Goal: Task Accomplishment & Management: Manage account settings

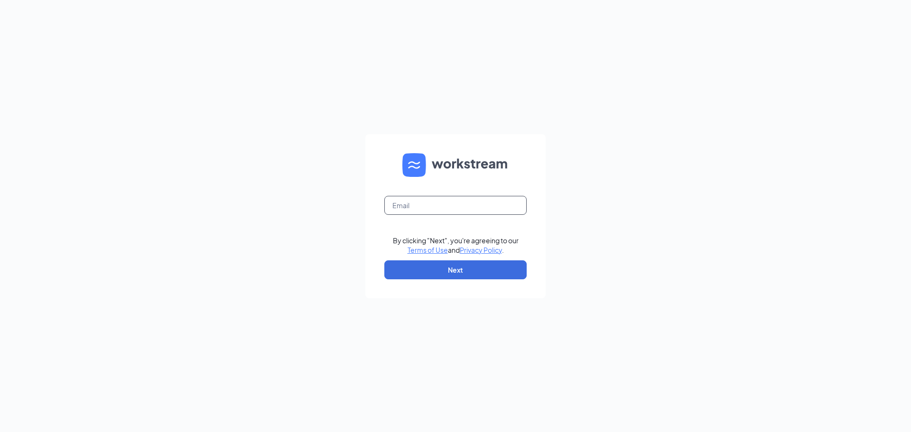
click at [394, 212] on input "text" at bounding box center [455, 205] width 142 height 19
type input "[EMAIL_ADDRESS][DOMAIN_NAME]"
click at [449, 271] on button "Next" at bounding box center [455, 269] width 142 height 19
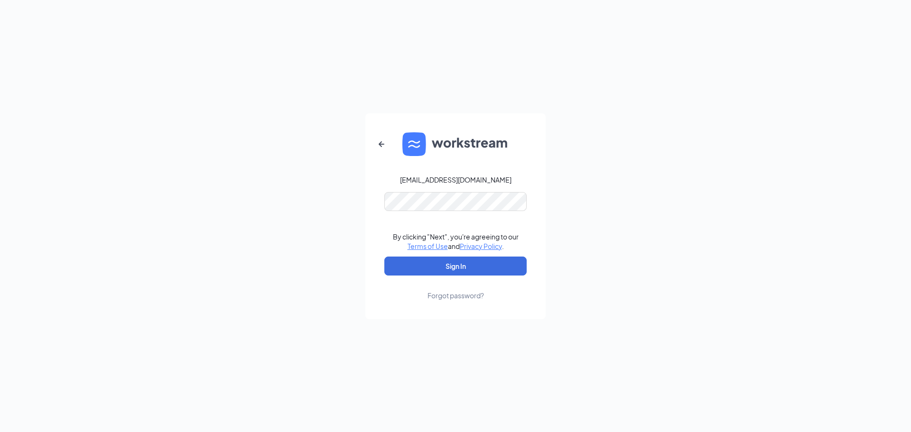
click at [443, 297] on div "Forgot password?" at bounding box center [455, 295] width 56 height 9
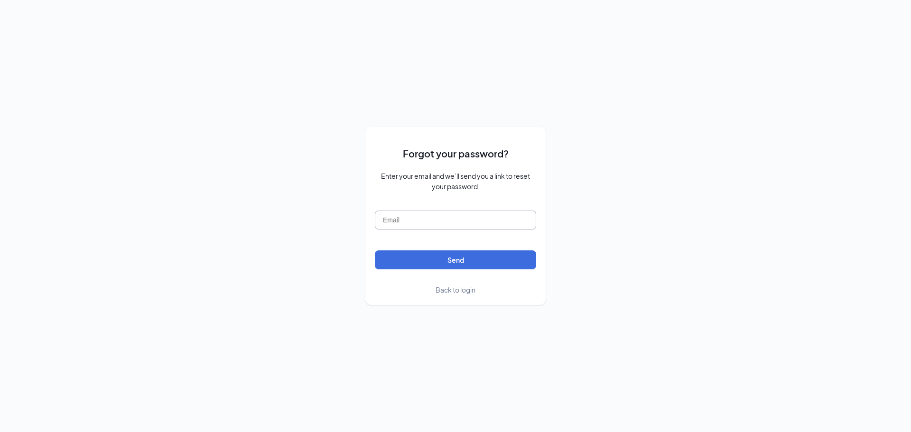
click at [406, 217] on input "text" at bounding box center [455, 220] width 161 height 19
type input "[EMAIL_ADDRESS][DOMAIN_NAME]"
click at [427, 263] on button "Send" at bounding box center [455, 260] width 161 height 19
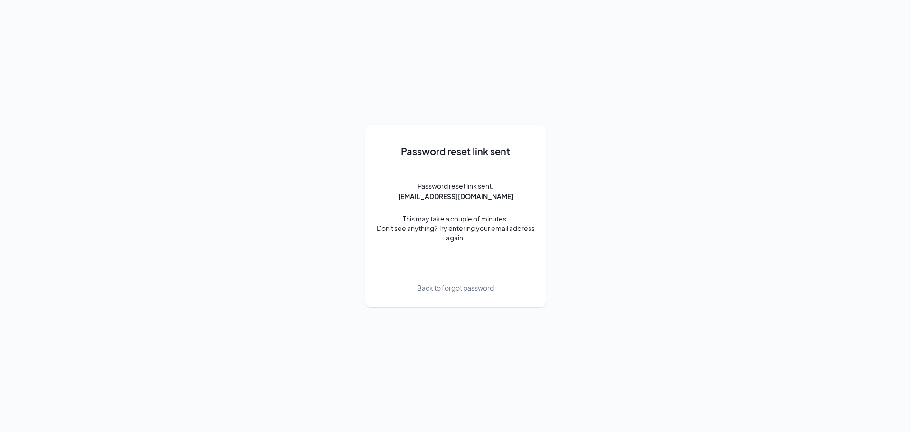
click at [329, 68] on div "Password reset link sent Password reset link sent: 1199@shmcalisters.com This m…" at bounding box center [455, 216] width 911 height 432
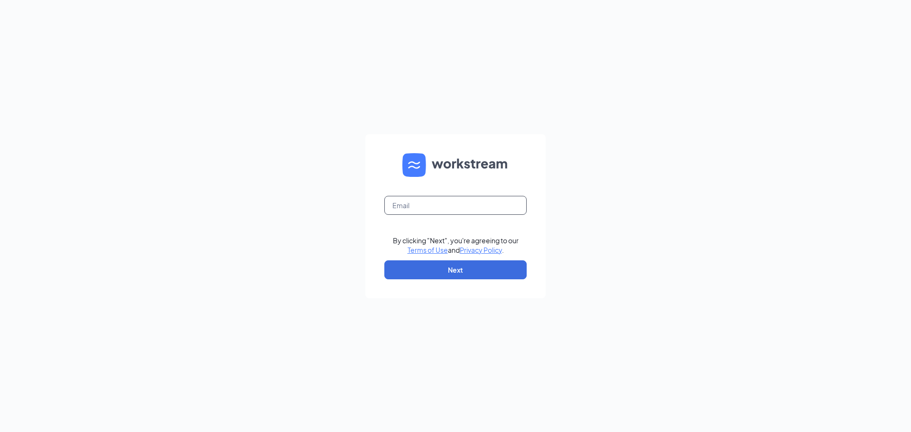
click at [405, 208] on input "text" at bounding box center [455, 205] width 142 height 19
click at [407, 202] on input "text" at bounding box center [455, 205] width 142 height 19
type input "1199@shmcalisters.com"
click at [467, 269] on button "Next" at bounding box center [455, 269] width 142 height 19
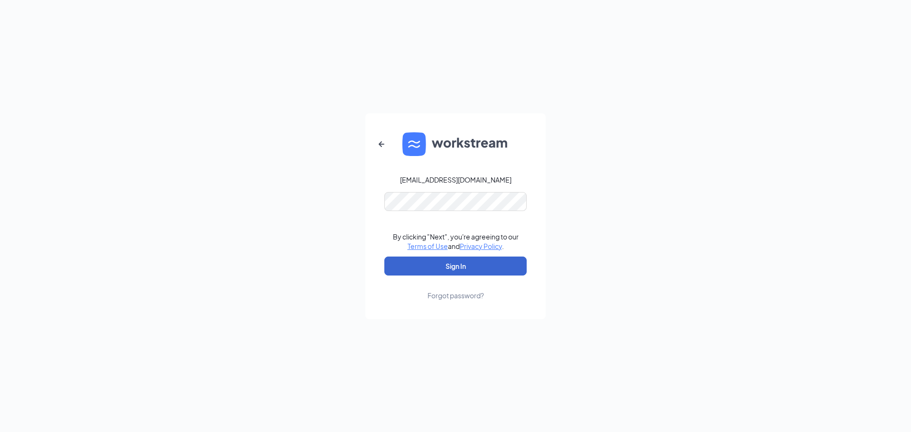
click at [468, 263] on button "Sign In" at bounding box center [455, 266] width 142 height 19
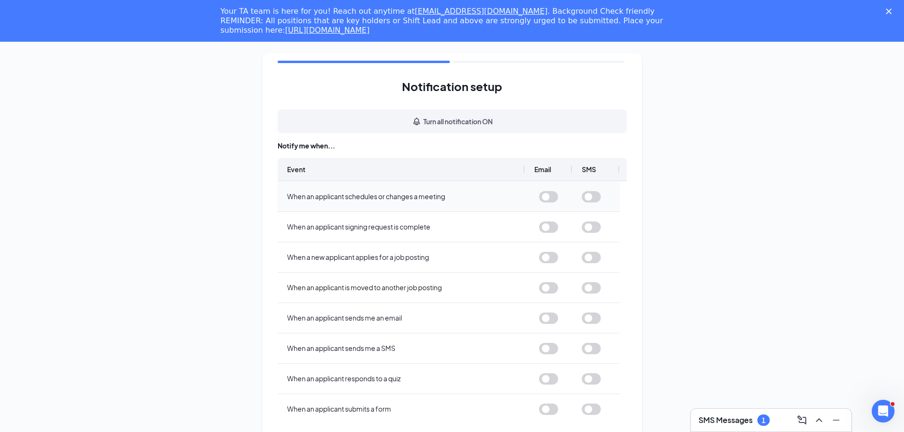
click at [552, 196] on button "button" at bounding box center [548, 196] width 19 height 11
click at [542, 223] on button "button" at bounding box center [548, 227] width 19 height 11
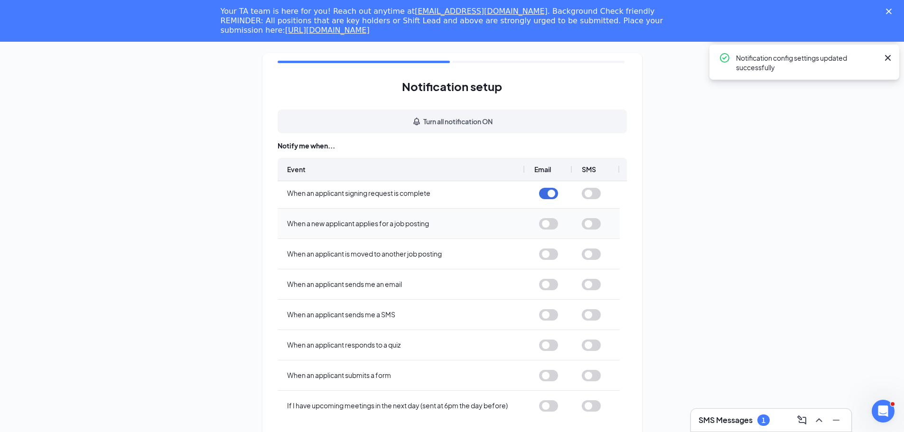
scroll to position [66, 0]
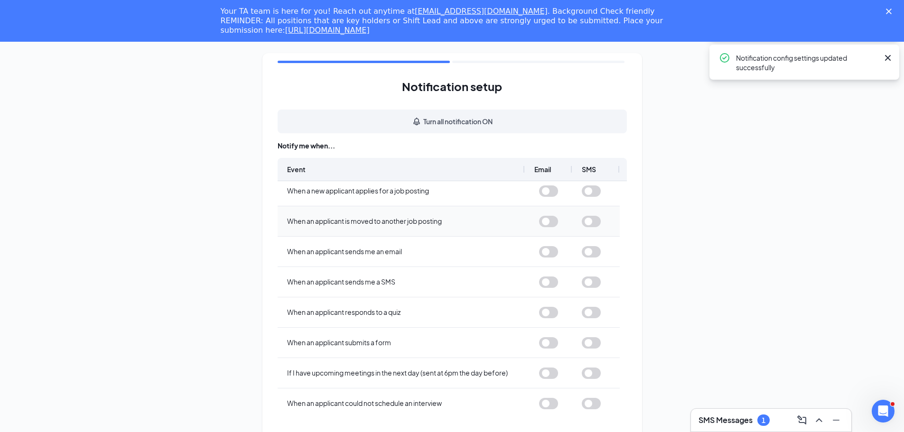
click at [548, 223] on button "button" at bounding box center [548, 221] width 19 height 11
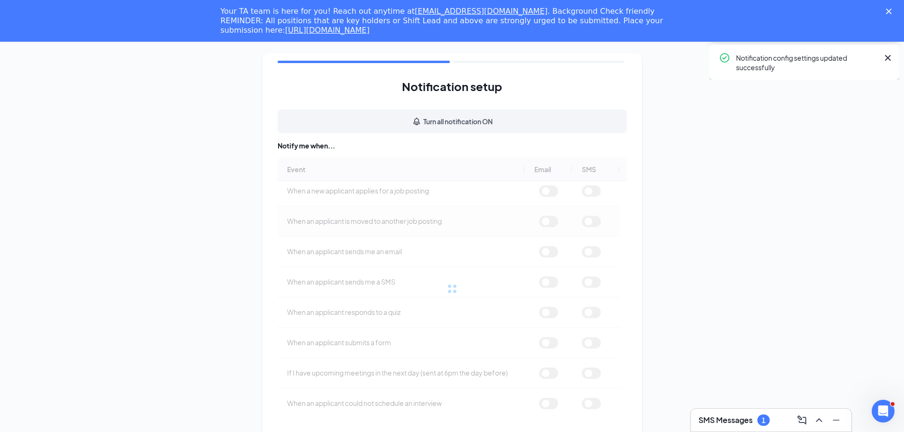
scroll to position [0, 0]
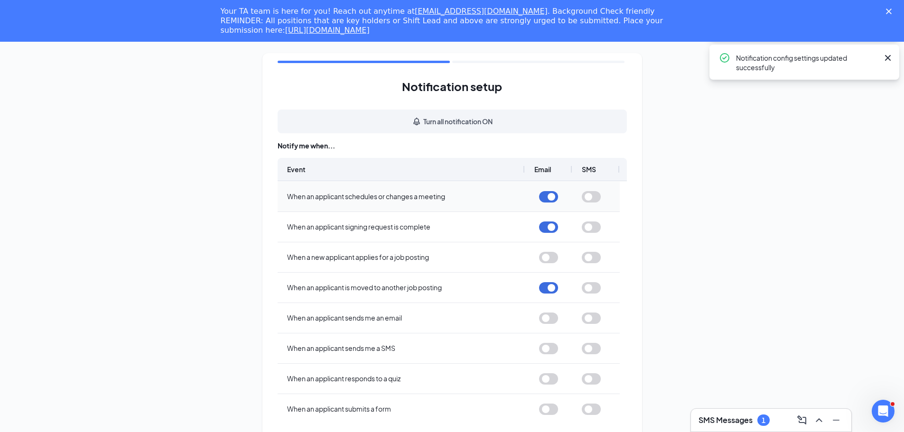
click at [550, 194] on button "button" at bounding box center [548, 196] width 19 height 11
drag, startPoint x: 552, startPoint y: 195, endPoint x: 554, endPoint y: 211, distance: 16.2
click at [551, 195] on button "button" at bounding box center [548, 196] width 19 height 11
click at [550, 256] on button "button" at bounding box center [548, 257] width 19 height 11
click at [547, 320] on button "button" at bounding box center [548, 318] width 19 height 11
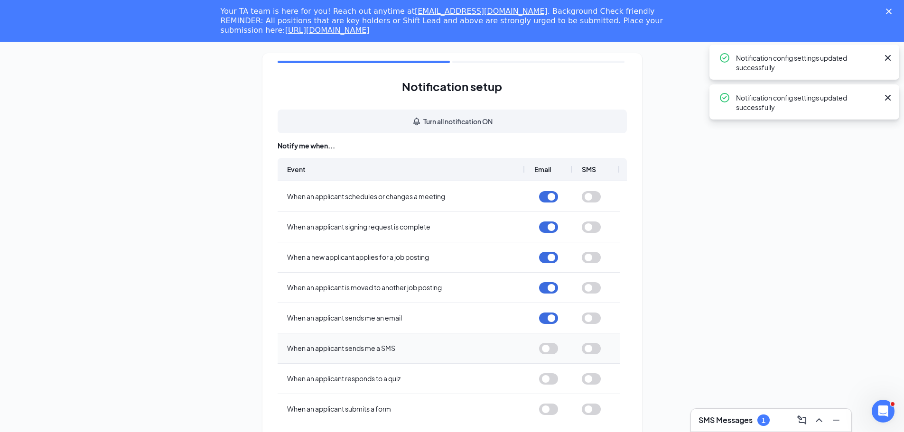
click at [550, 351] on button "button" at bounding box center [548, 348] width 19 height 11
click at [550, 384] on button "button" at bounding box center [548, 378] width 19 height 11
click at [548, 411] on button "button" at bounding box center [548, 409] width 19 height 11
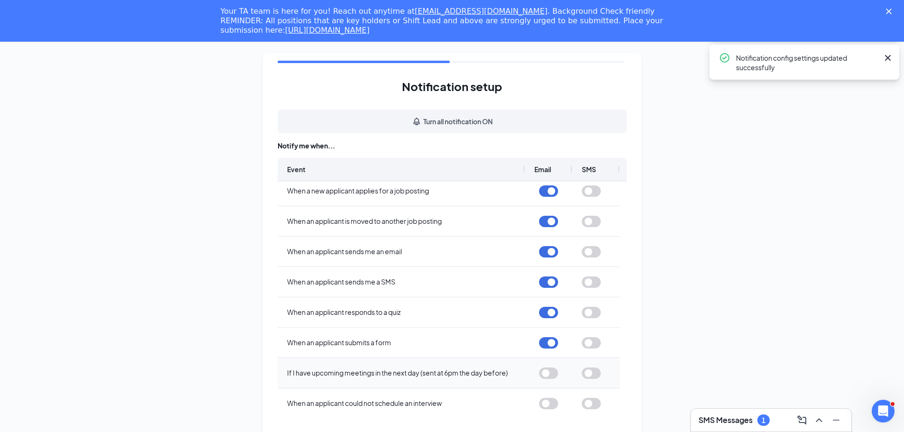
click at [546, 377] on button "button" at bounding box center [548, 373] width 19 height 11
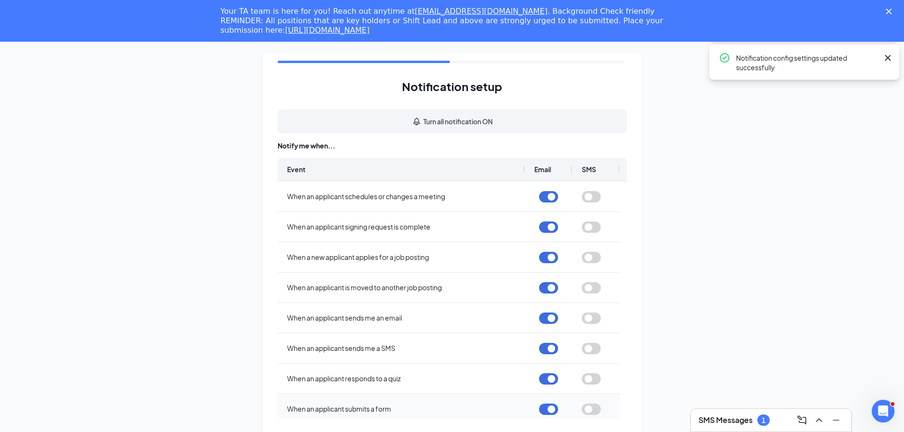
click at [548, 404] on button "button" at bounding box center [548, 409] width 19 height 11
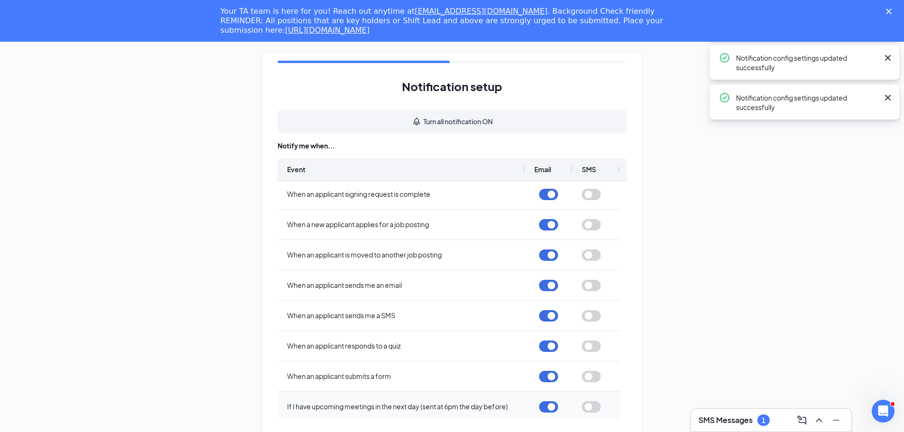
scroll to position [66, 0]
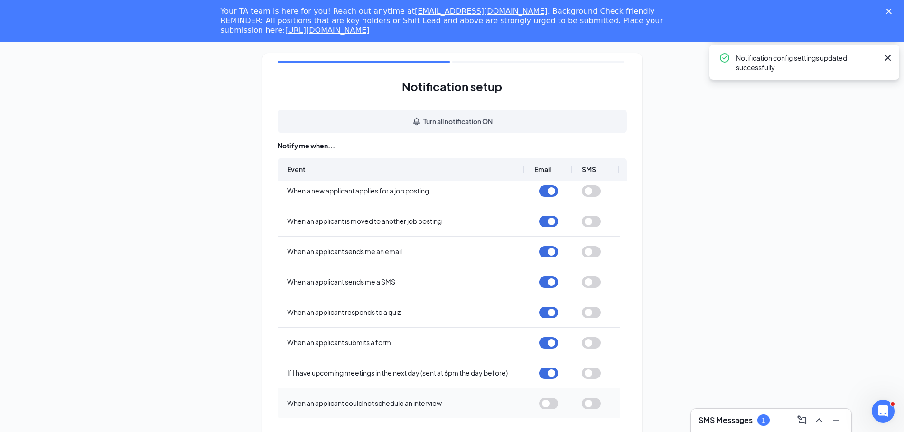
click at [540, 400] on button "button" at bounding box center [548, 403] width 19 height 11
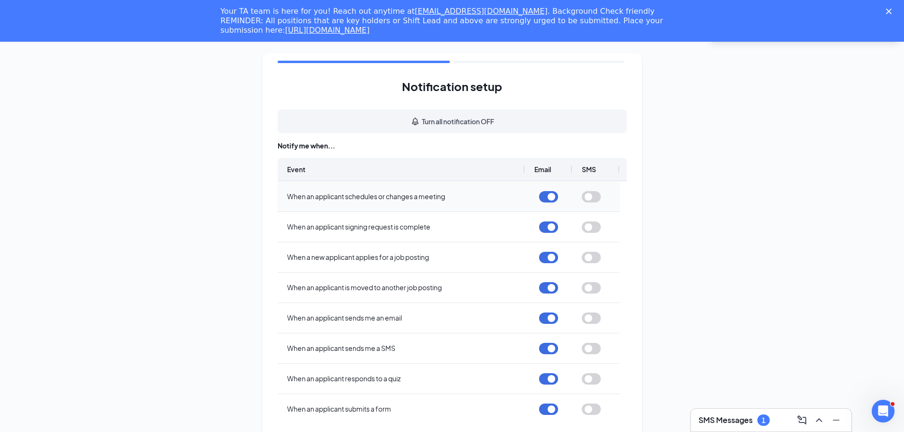
click at [589, 201] on button "button" at bounding box center [591, 196] width 19 height 11
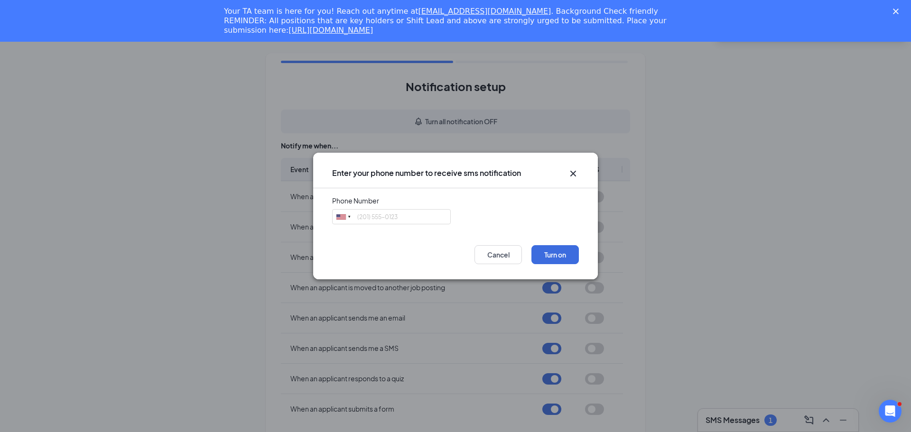
click at [596, 197] on div "Enter your phone number to receive sms notification Phone Number United States …" at bounding box center [455, 216] width 911 height 432
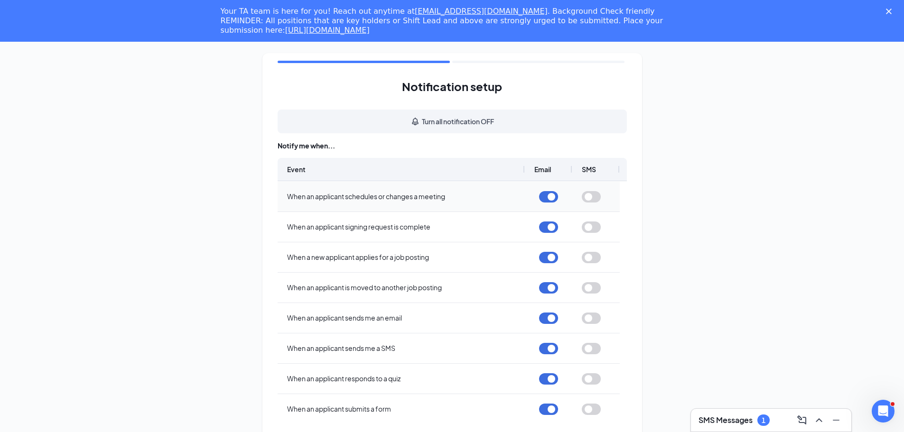
click at [589, 196] on button "button" at bounding box center [591, 196] width 19 height 11
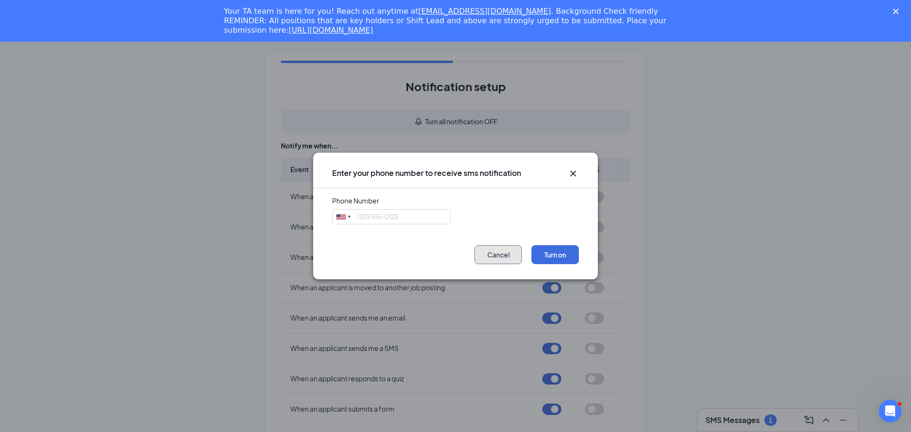
click at [507, 257] on button "Cancel" at bounding box center [497, 254] width 47 height 19
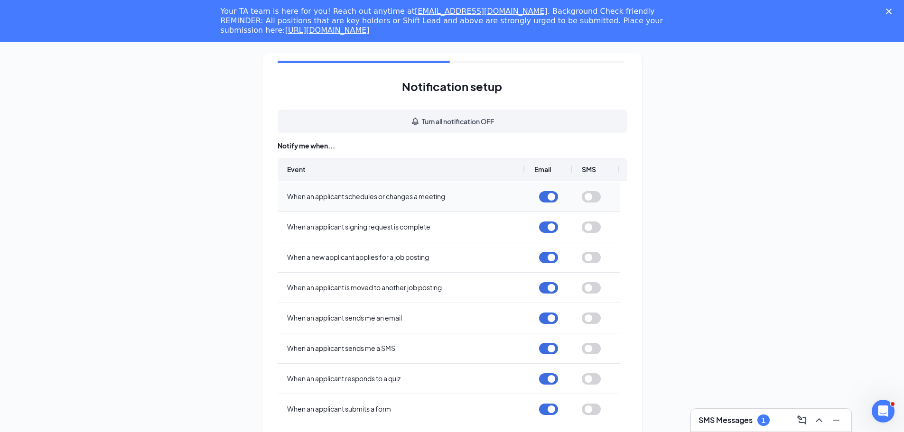
click at [592, 194] on button "button" at bounding box center [591, 196] width 19 height 11
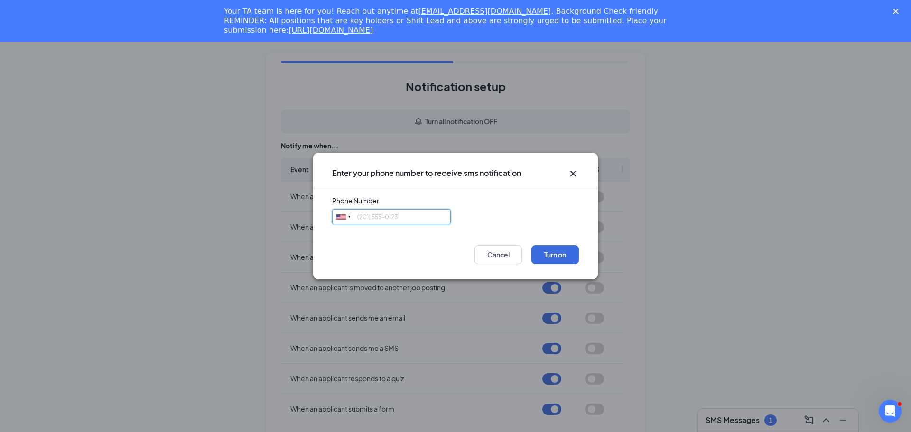
click at [420, 218] on input "tel" at bounding box center [391, 216] width 119 height 15
type input "3183474008"
click at [557, 260] on button "Turn on" at bounding box center [554, 254] width 47 height 19
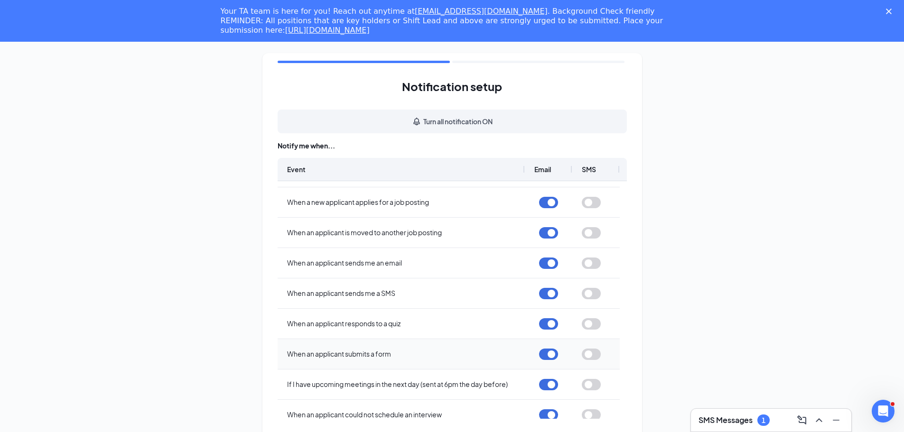
scroll to position [66, 0]
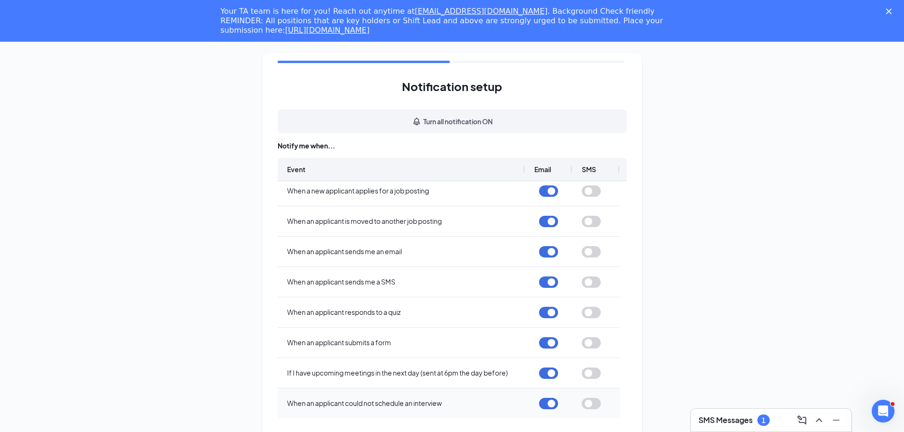
click at [593, 408] on button "button" at bounding box center [591, 403] width 19 height 11
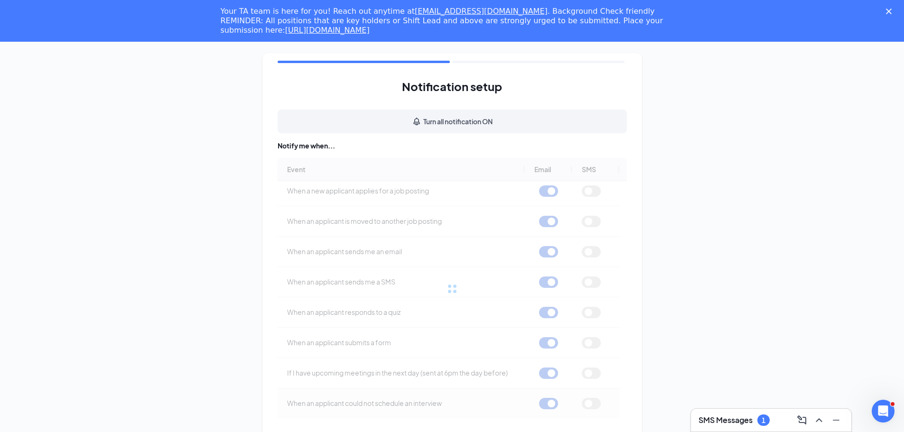
scroll to position [0, 0]
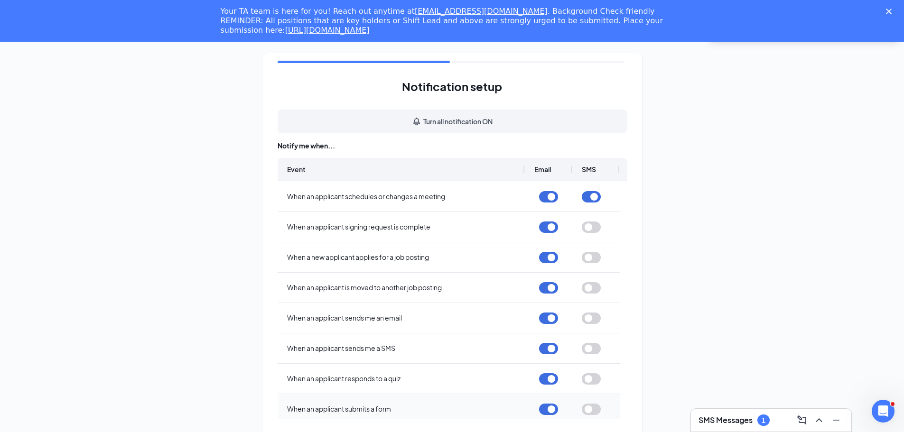
click at [593, 406] on button "button" at bounding box center [591, 409] width 19 height 11
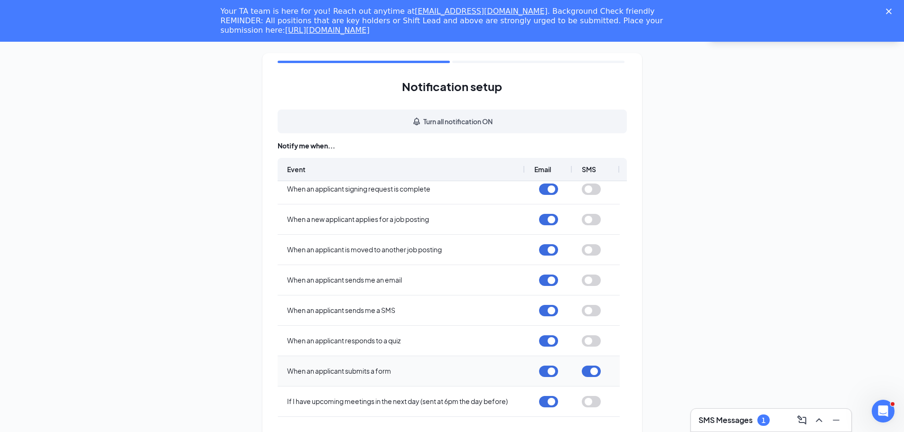
scroll to position [66, 0]
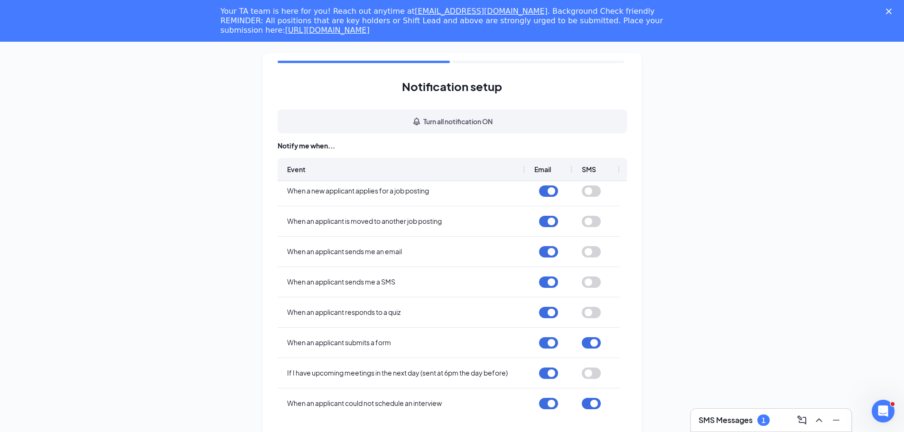
click at [548, 60] on div "Notification setup Turn all notification ON Notify me when... Event Email SMS W…" at bounding box center [452, 257] width 380 height 408
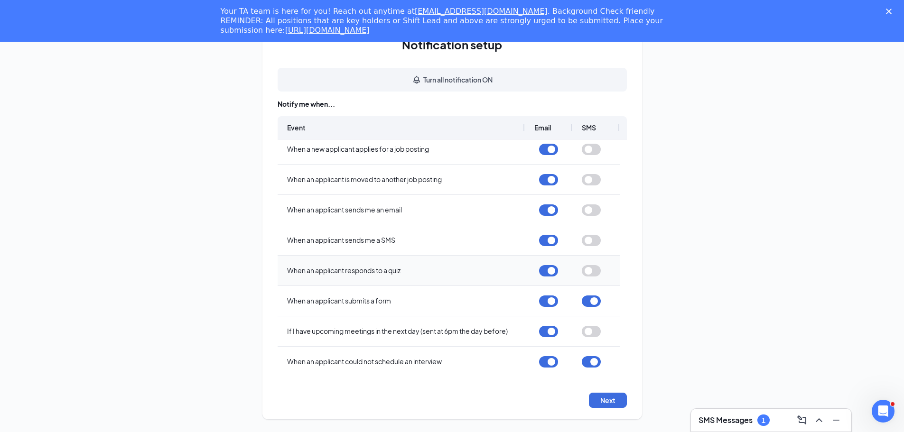
scroll to position [0, 0]
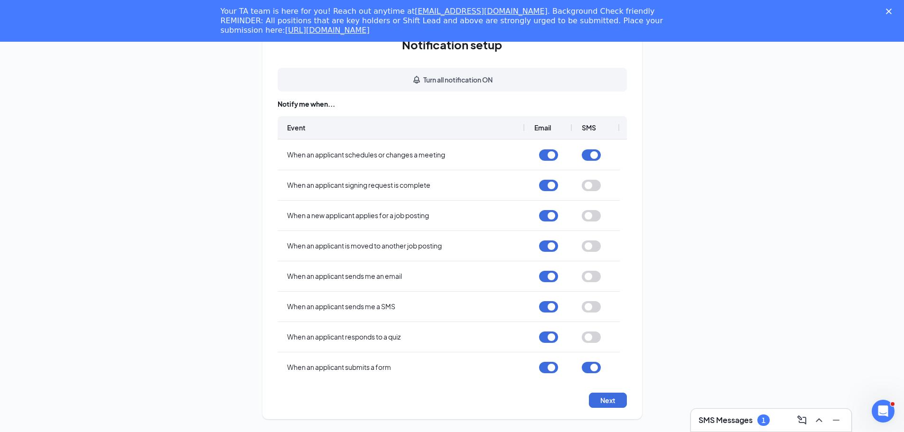
click at [595, 127] on span "SMS" at bounding box center [589, 127] width 14 height 9
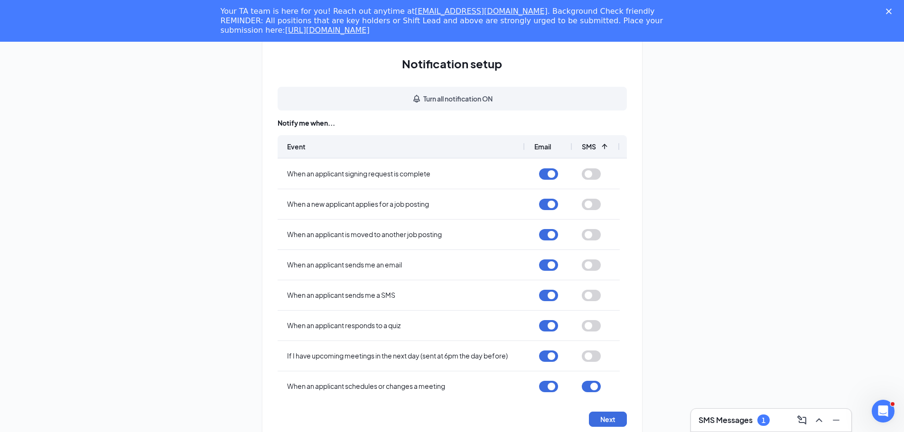
scroll to position [42, 0]
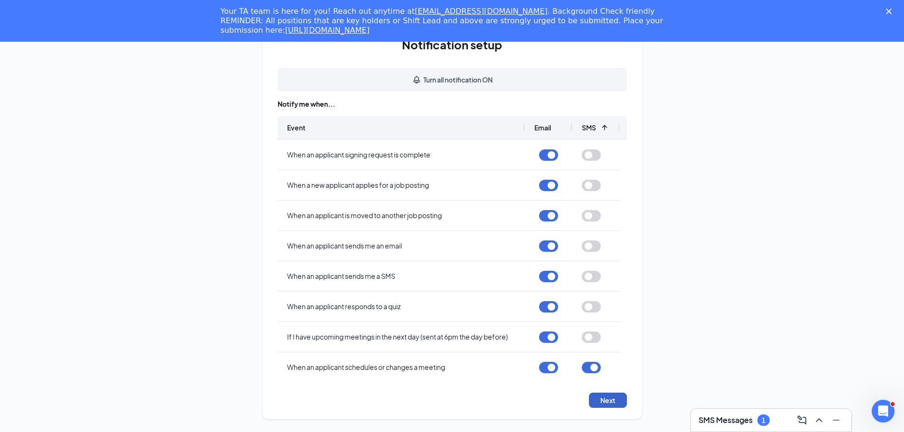
click at [601, 399] on button "Next" at bounding box center [608, 400] width 38 height 15
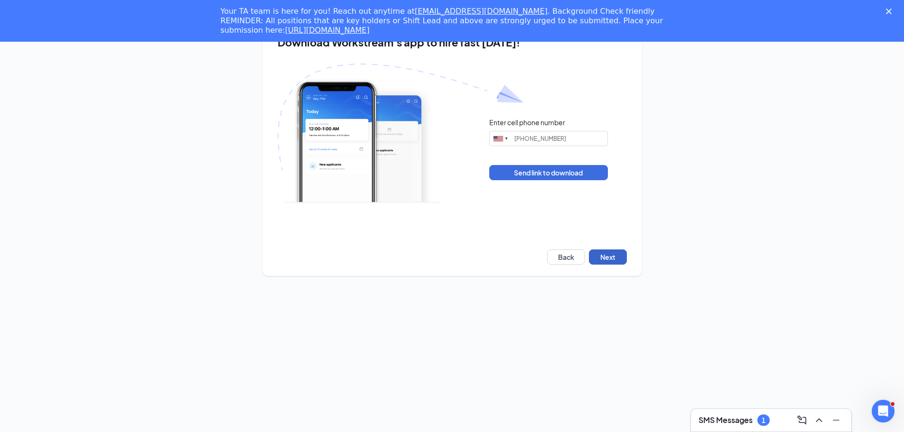
click at [610, 254] on button "Next" at bounding box center [608, 257] width 38 height 15
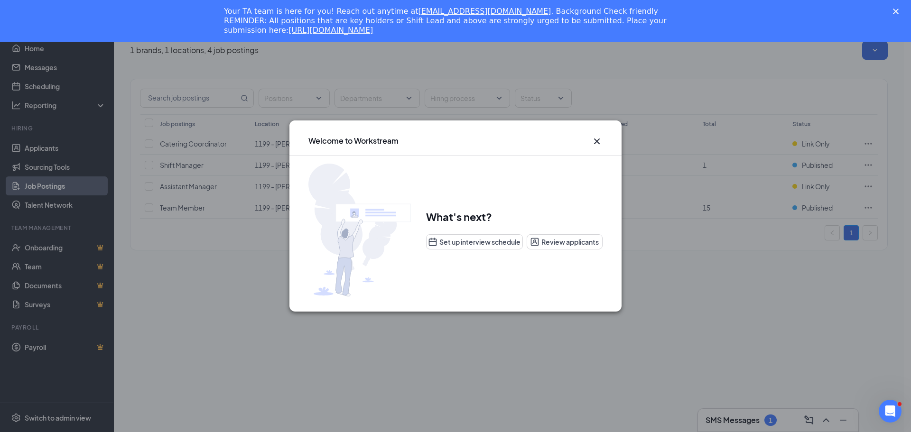
click at [597, 142] on icon "Cross" at bounding box center [597, 142] width 6 height 6
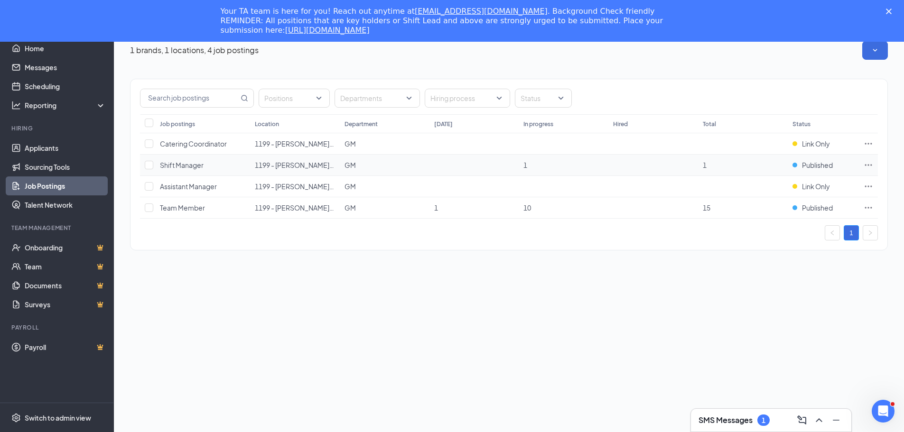
click at [155, 169] on td "Shift Manager" at bounding box center [202, 165] width 95 height 21
click at [202, 167] on span "Shift Manager" at bounding box center [182, 165] width 44 height 9
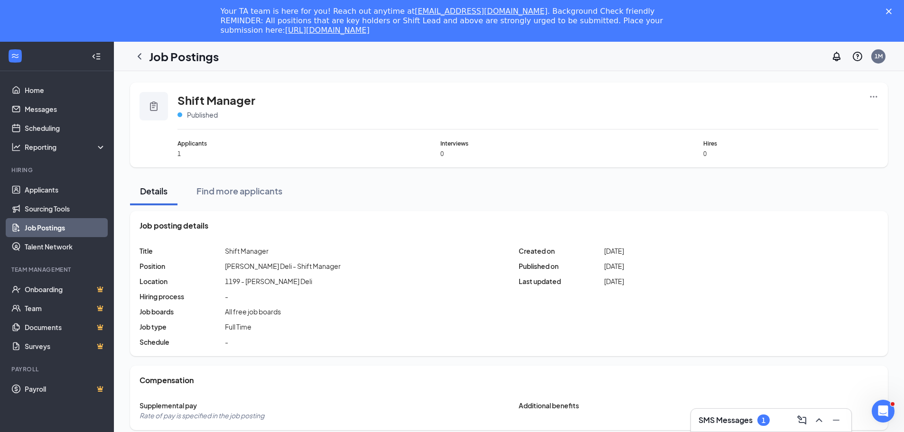
click at [160, 103] on div at bounding box center [153, 106] width 28 height 28
click at [65, 189] on link "Applicants" at bounding box center [65, 189] width 81 height 19
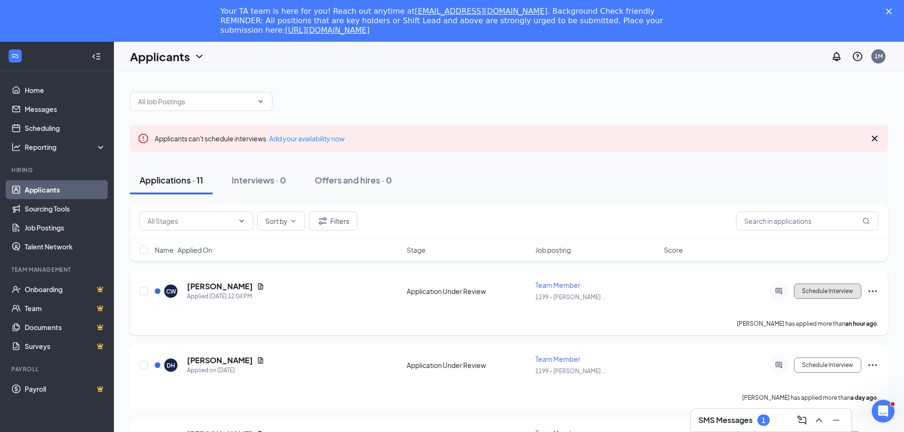
click at [831, 291] on button "Schedule Interview" at bounding box center [827, 291] width 67 height 15
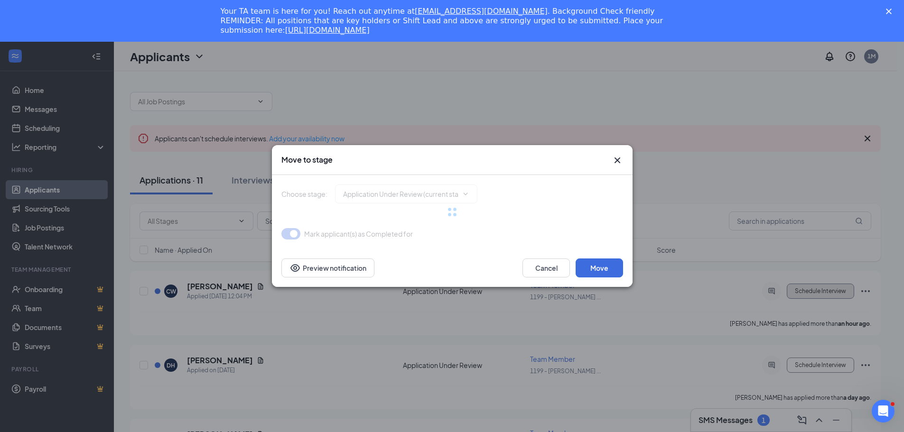
type input "Onsite Interview (next stage)"
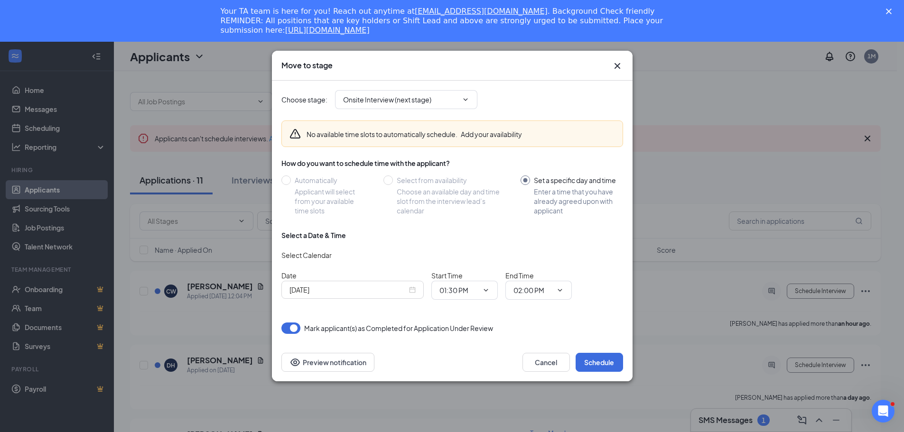
click at [410, 293] on div "Oct 15, 2025" at bounding box center [352, 290] width 126 height 10
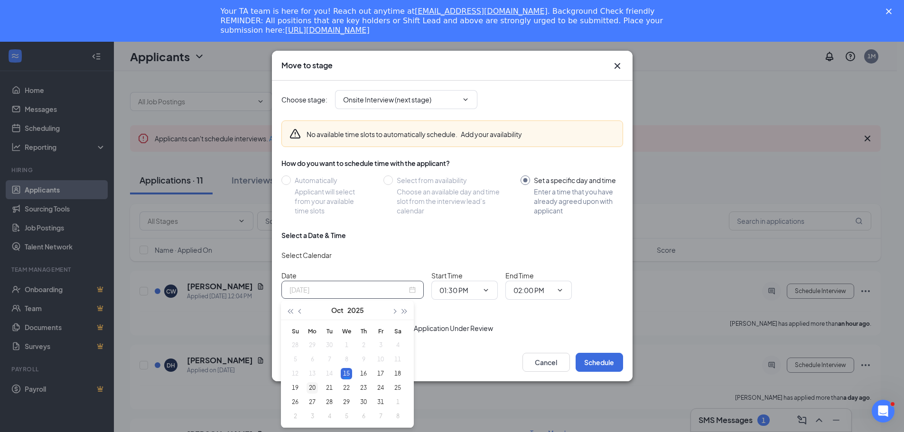
type input "Oct 20, 2025"
click at [313, 389] on div "20" at bounding box center [311, 387] width 11 height 11
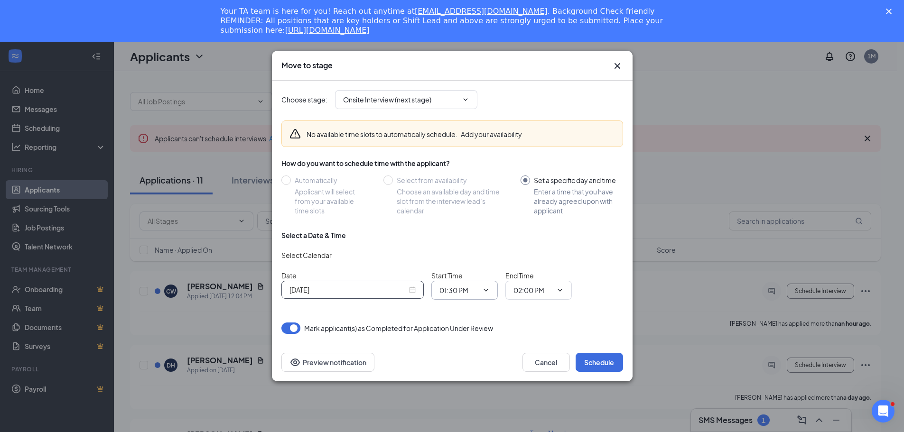
click at [486, 291] on icon "ChevronDown" at bounding box center [486, 291] width 8 height 8
click at [467, 215] on div "10:00 AM" at bounding box center [461, 218] width 28 height 10
type input "10:00 AM"
click at [561, 291] on icon "ChevronDown" at bounding box center [560, 291] width 8 height 8
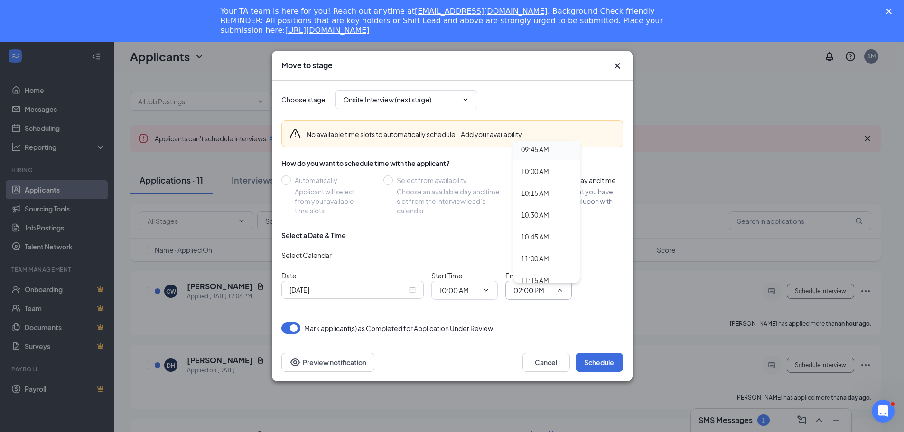
scroll to position [854, 0]
click at [538, 195] on div "10:15 AM" at bounding box center [535, 192] width 28 height 10
type input "10:15 AM"
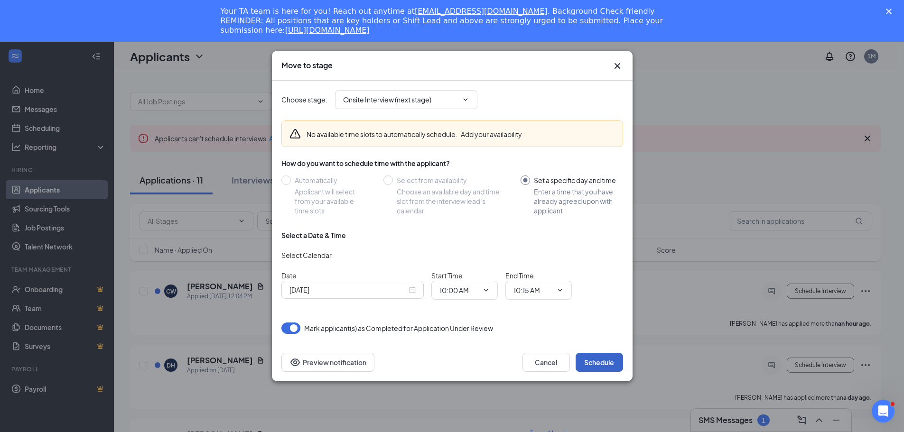
click at [604, 358] on button "Schedule" at bounding box center [598, 362] width 47 height 19
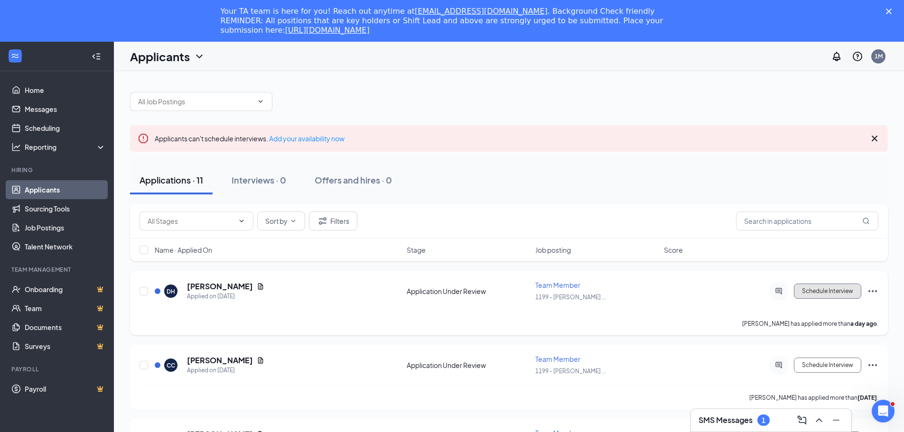
click at [833, 287] on button "Schedule Interview" at bounding box center [827, 291] width 67 height 15
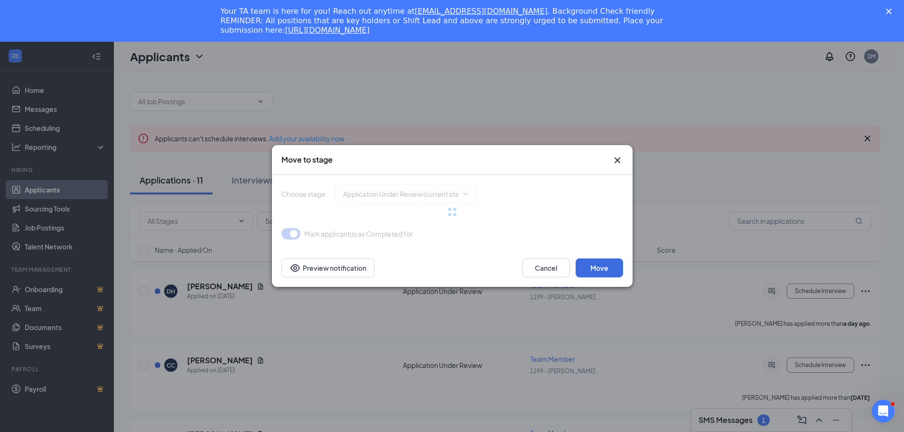
type input "Onsite Interview (next stage)"
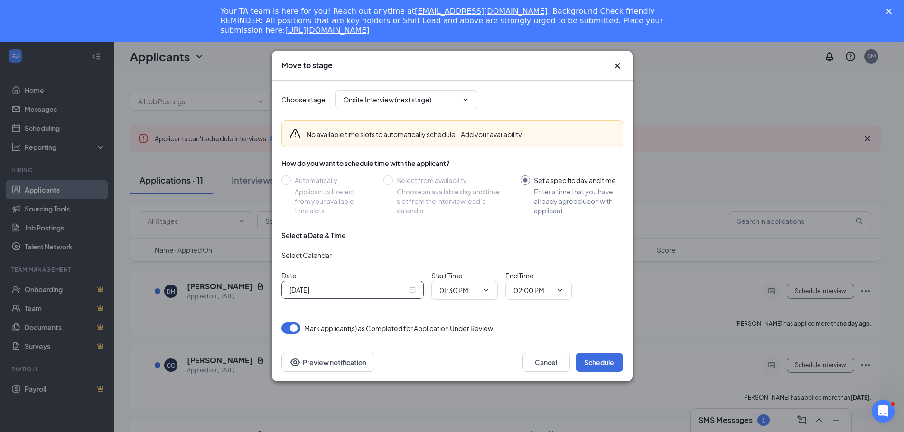
click at [412, 289] on div "Oct 15, 2025" at bounding box center [352, 290] width 126 height 10
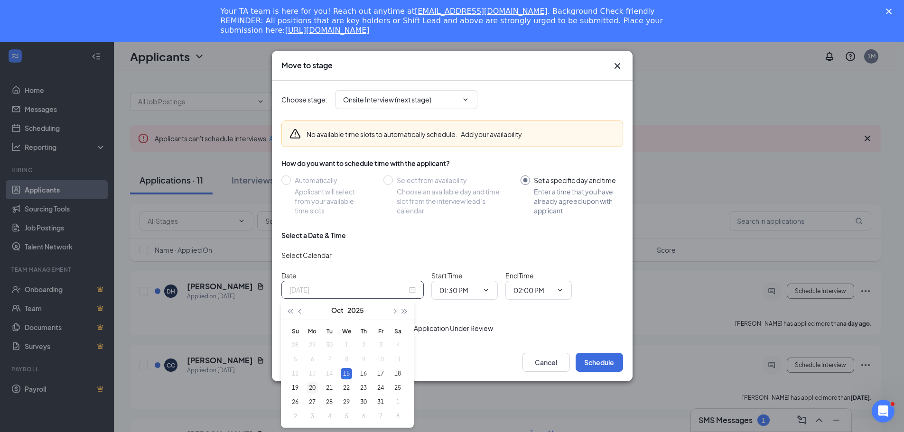
type input "Oct 20, 2025"
click at [317, 389] on div "20" at bounding box center [311, 387] width 11 height 11
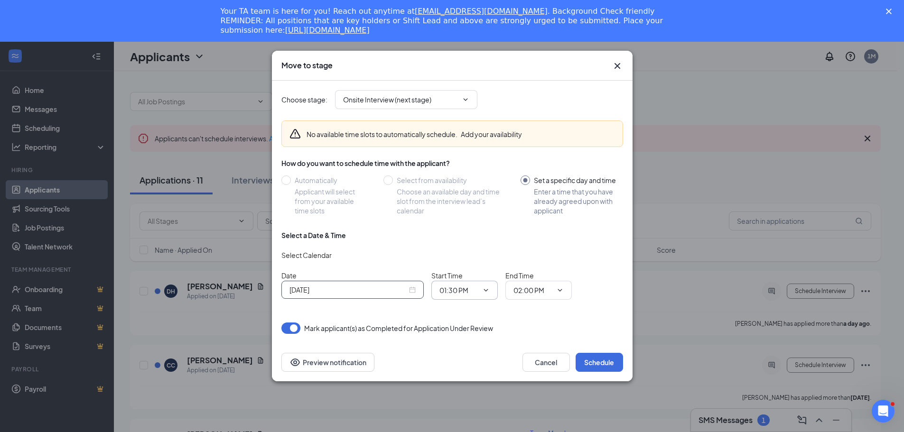
click at [490, 291] on span "01:30 PM" at bounding box center [464, 290] width 66 height 19
click at [487, 288] on icon "ChevronDown" at bounding box center [486, 291] width 8 height 8
click at [467, 242] on div "10:15 AM" at bounding box center [461, 240] width 28 height 10
type input "10:15 AM"
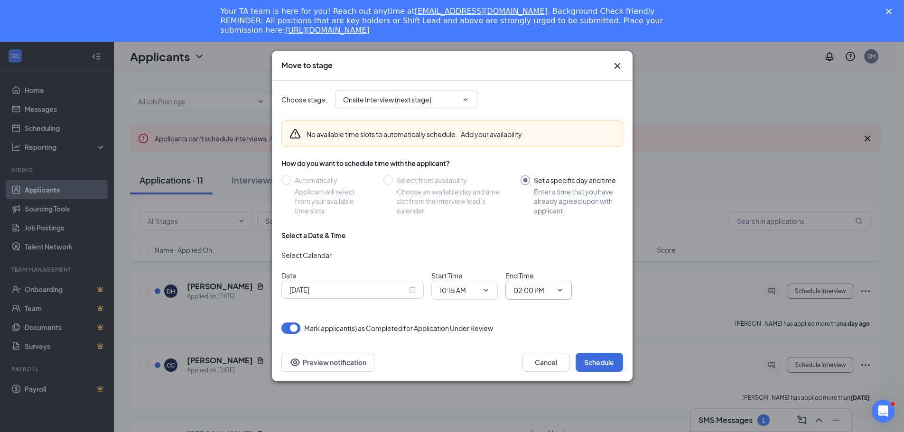
click at [549, 292] on input "02:00 PM" at bounding box center [532, 290] width 39 height 10
click at [552, 214] on div "10:30 AM" at bounding box center [546, 214] width 51 height 10
type input "10:30 AM"
click at [594, 355] on button "Schedule" at bounding box center [598, 362] width 47 height 19
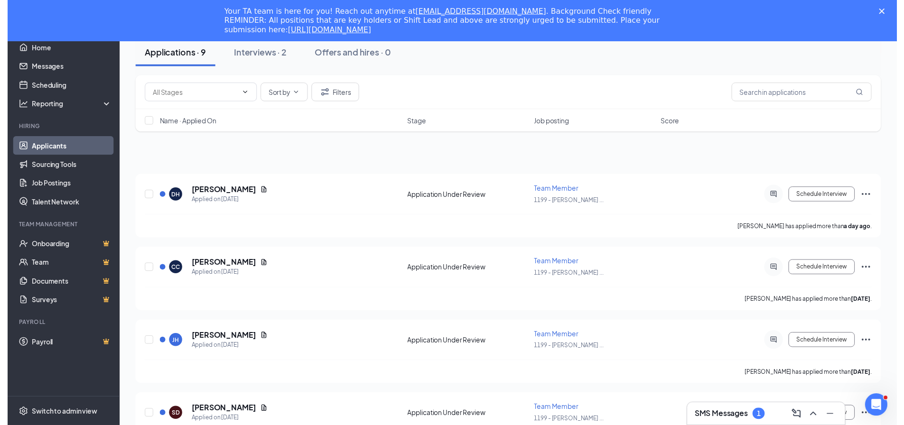
scroll to position [142, 0]
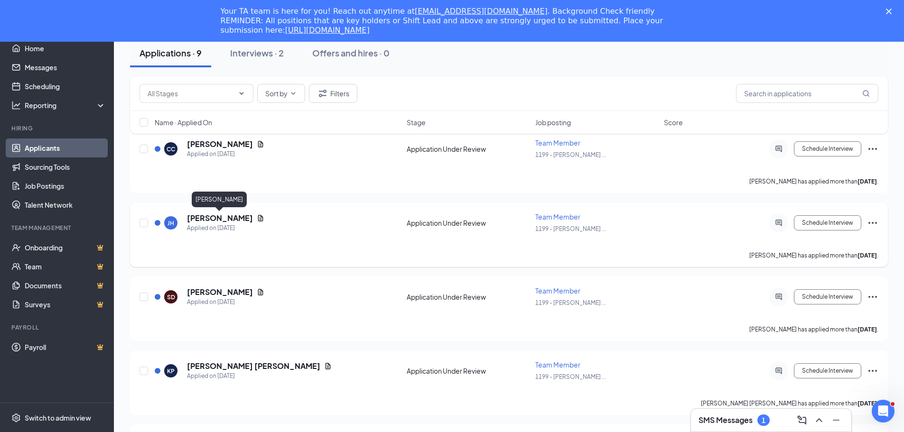
click at [219, 217] on h5 "Jacqueline Hayes" at bounding box center [220, 218] width 66 height 10
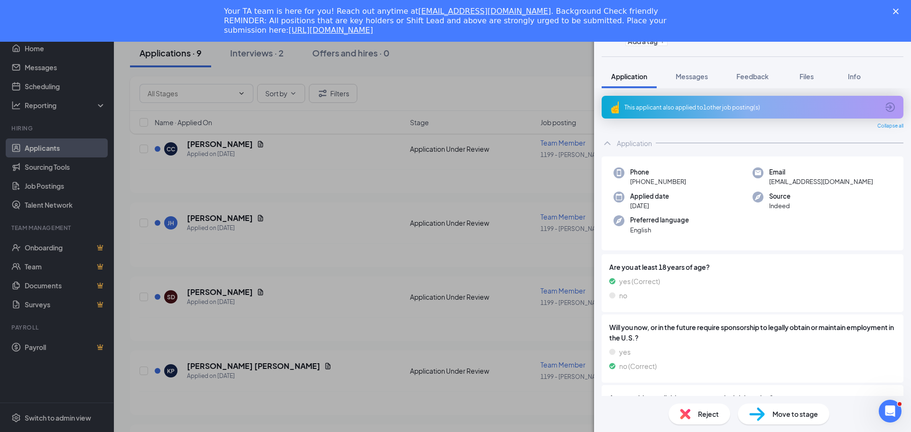
click at [540, 83] on div "JH Jacqueline Hayes Team Member at 1199 - McAlister's Deli Add a tag Applicatio…" at bounding box center [455, 216] width 911 height 432
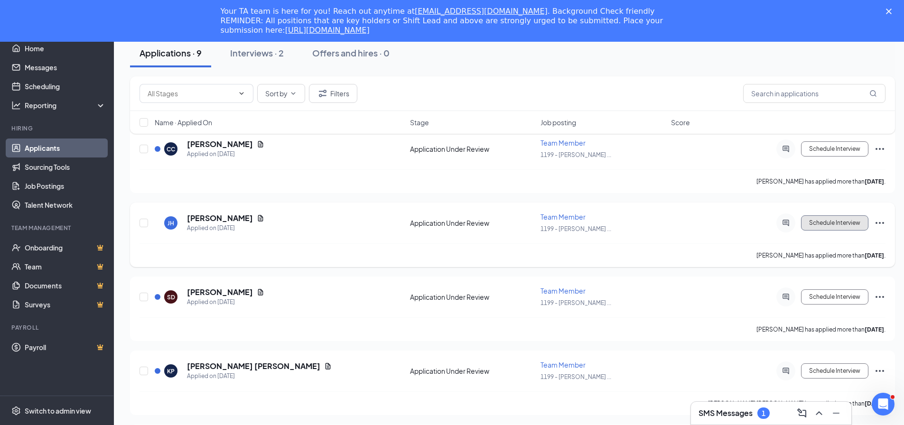
click at [819, 221] on button "Schedule Interview" at bounding box center [834, 222] width 67 height 15
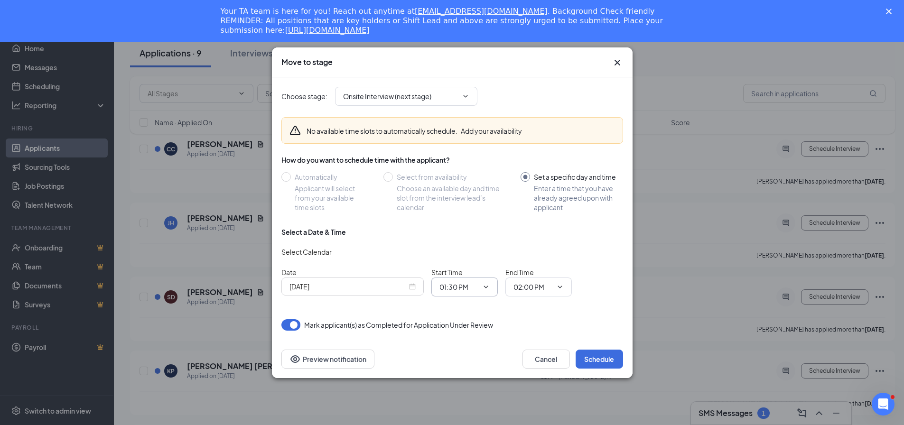
click at [485, 290] on icon "ChevronDown" at bounding box center [486, 287] width 8 height 8
click at [478, 239] on div "09:45 AM" at bounding box center [472, 240] width 51 height 10
type input "09:45 AM"
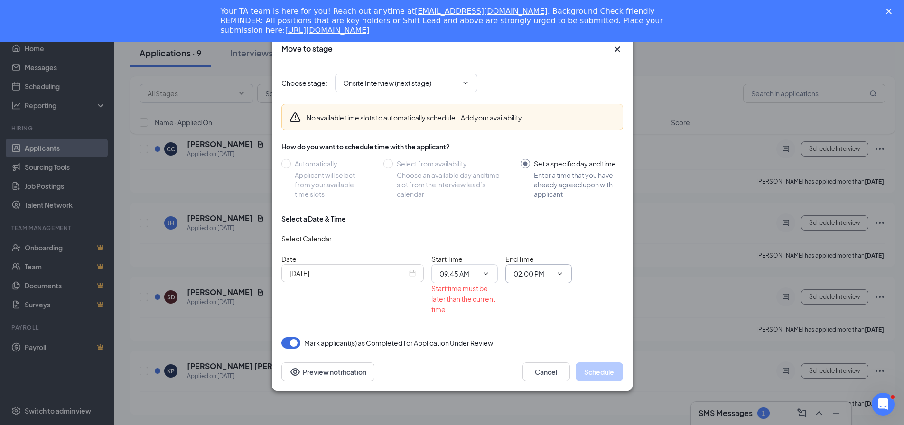
click at [564, 274] on span "02:00 PM" at bounding box center [538, 273] width 66 height 19
click at [552, 272] on span "02:00 PM" at bounding box center [538, 273] width 66 height 19
click at [553, 270] on span "02:00 PM" at bounding box center [538, 273] width 66 height 19
click at [558, 270] on icon "ChevronDown" at bounding box center [560, 274] width 8 height 8
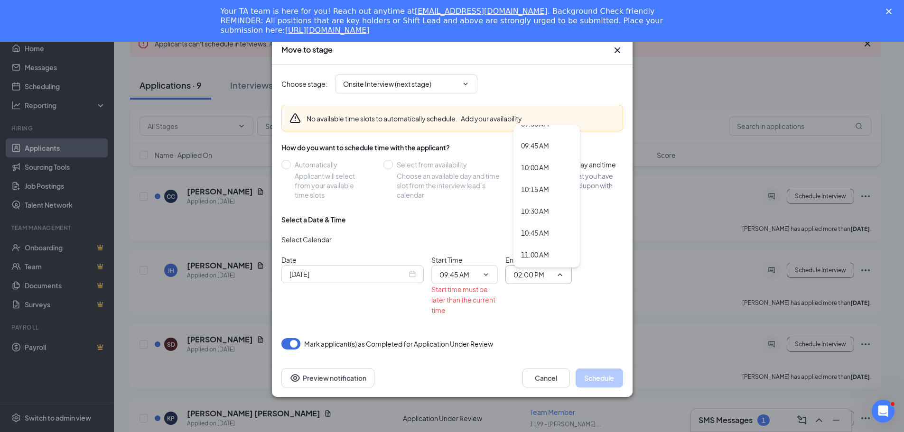
scroll to position [881, 0]
click at [552, 133] on div "10:00 AM" at bounding box center [546, 128] width 51 height 10
type input "10:00 AM"
click at [419, 277] on div "Oct 15, 2025" at bounding box center [352, 274] width 142 height 18
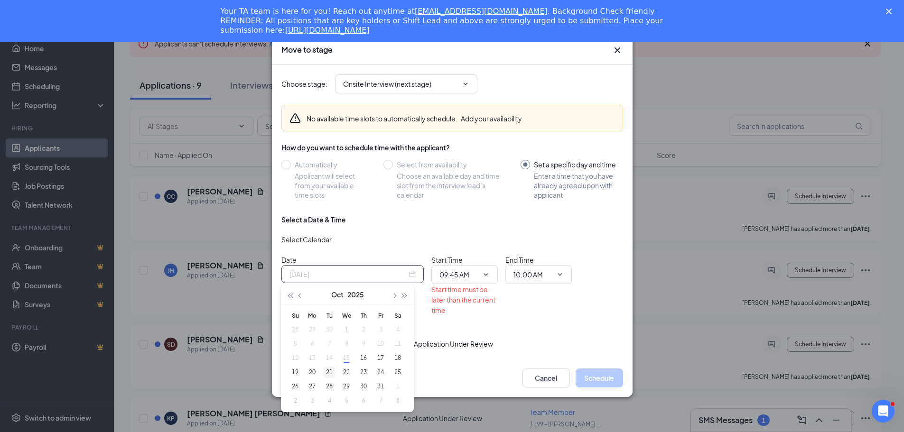
click at [312, 376] on div "20" at bounding box center [311, 372] width 11 height 11
type input "Oct 20, 2025"
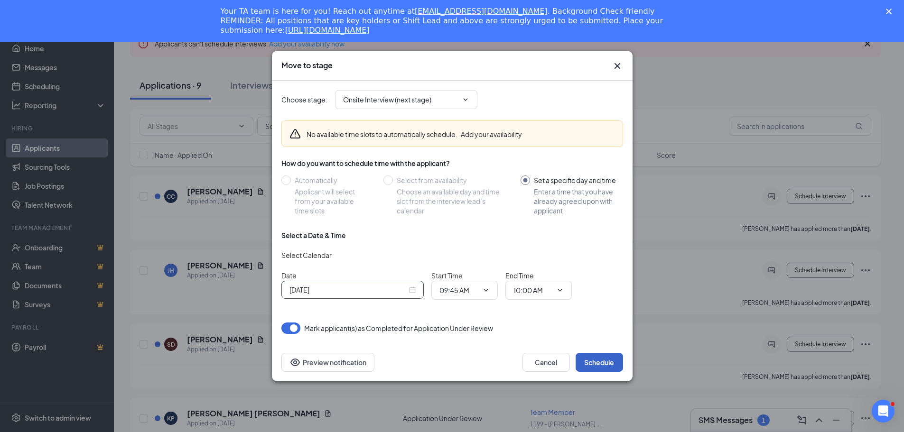
click at [592, 360] on button "Schedule" at bounding box center [598, 362] width 47 height 19
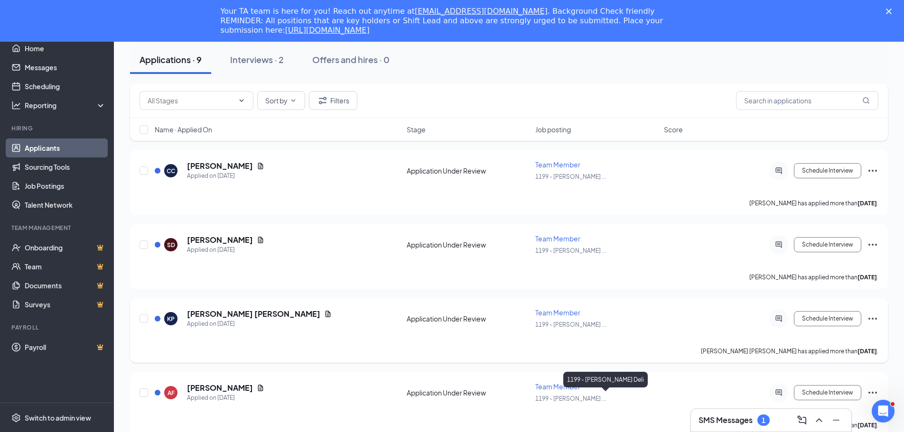
scroll to position [28, 0]
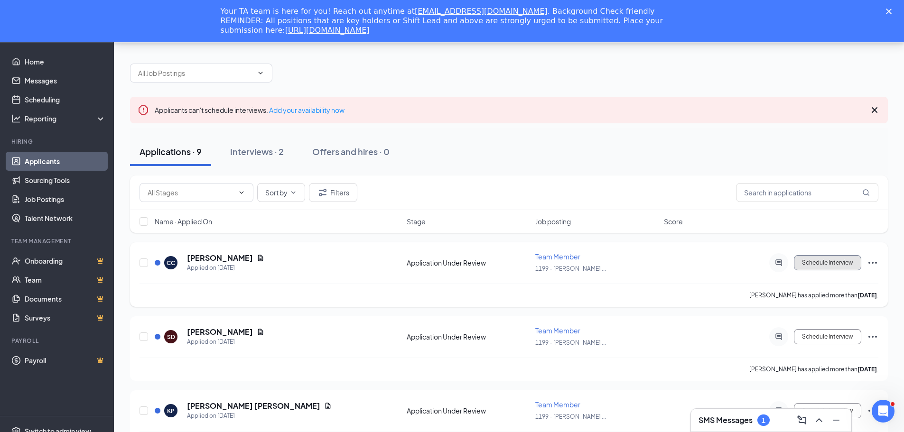
click at [818, 260] on button "Schedule Interview" at bounding box center [827, 262] width 67 height 15
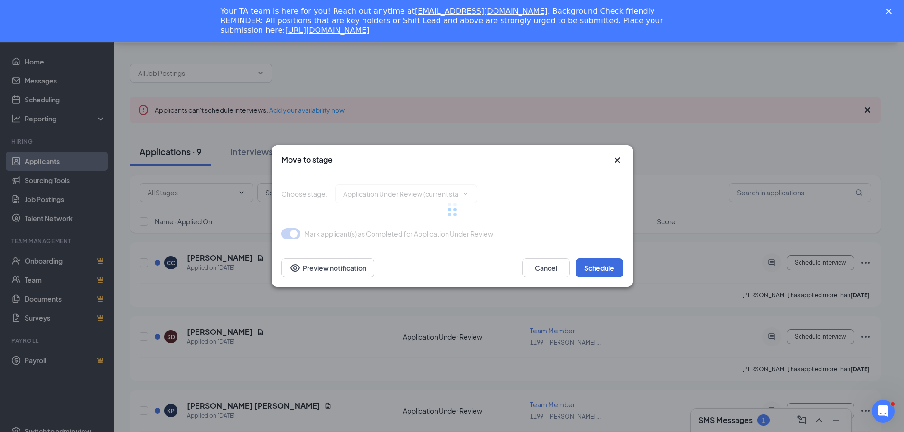
type input "Onsite Interview (next stage)"
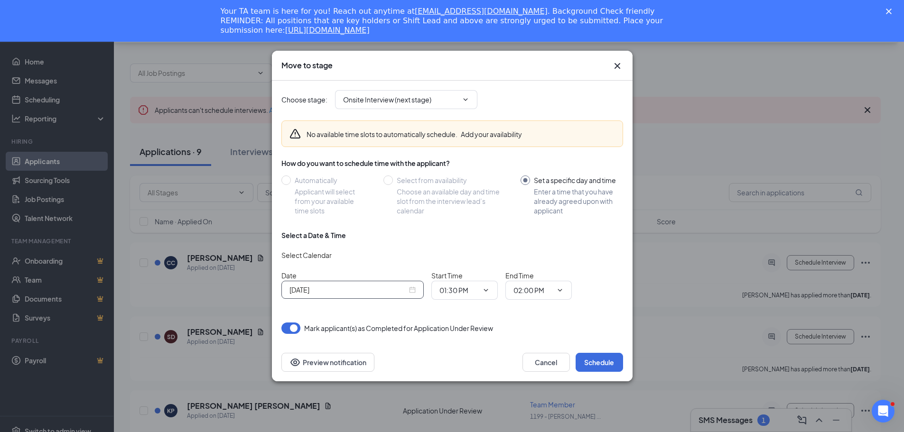
click at [410, 289] on div "Oct 15, 2025" at bounding box center [352, 290] width 126 height 10
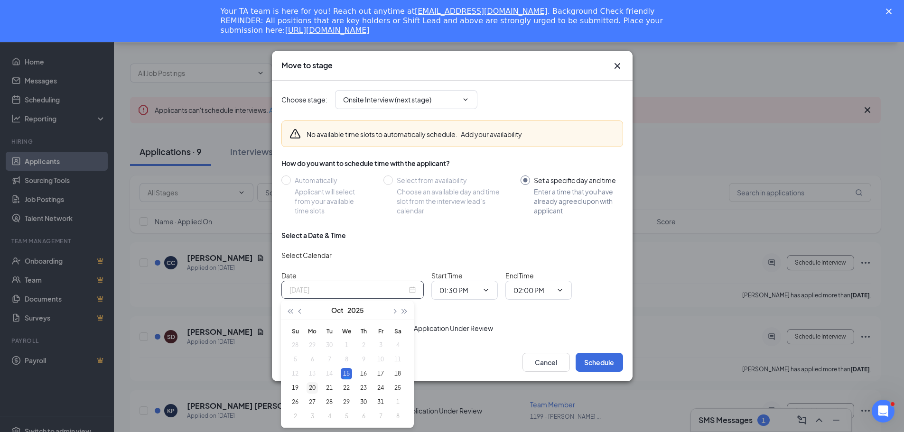
click at [314, 389] on div "20" at bounding box center [311, 387] width 11 height 11
type input "Oct 20, 2025"
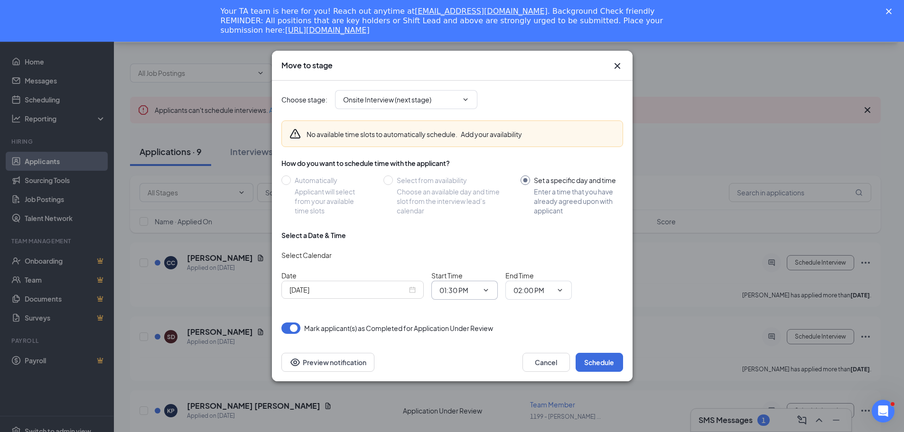
click at [488, 294] on span "01:30 PM" at bounding box center [464, 290] width 66 height 19
click at [559, 288] on icon "ChevronDown" at bounding box center [560, 291] width 8 height 8
click at [588, 362] on button "Schedule" at bounding box center [598, 362] width 47 height 19
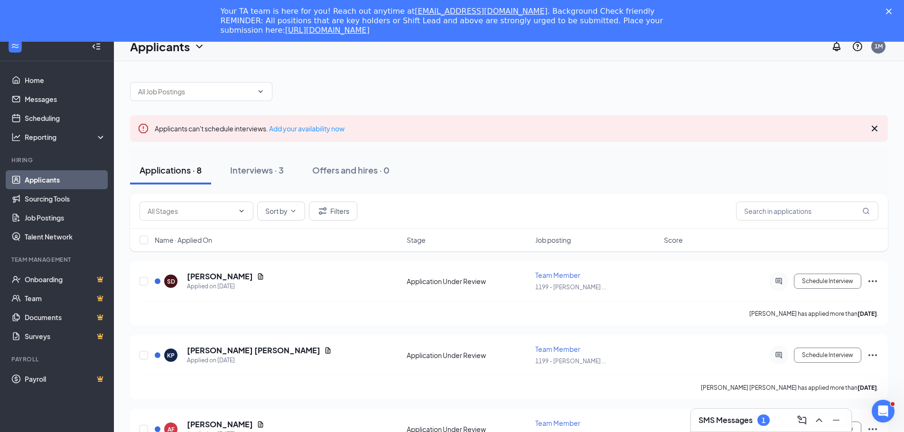
scroll to position [0, 0]
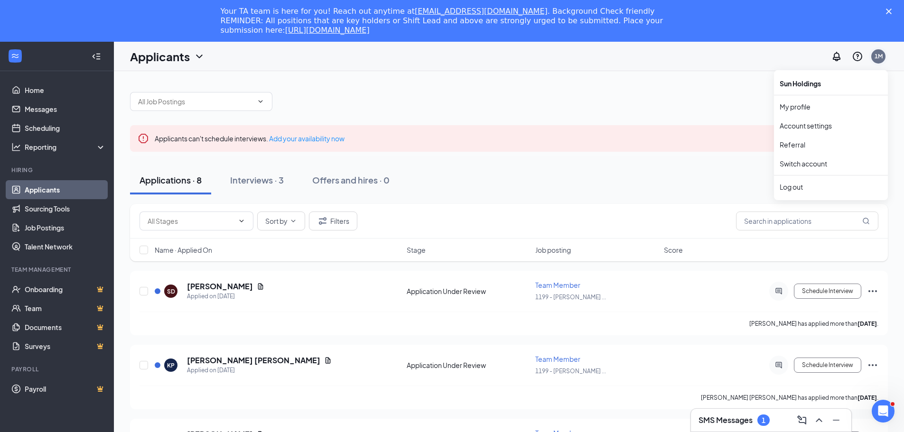
click at [880, 56] on div "1M" at bounding box center [878, 56] width 8 height 8
